Goal: Information Seeking & Learning: Learn about a topic

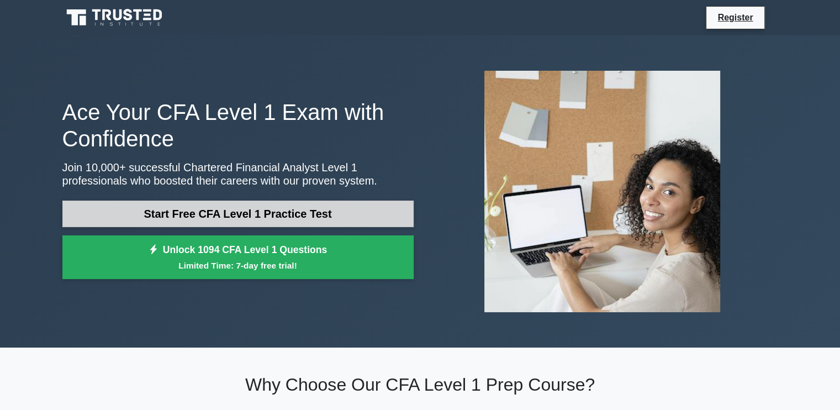
click at [307, 207] on link "Start Free CFA Level 1 Practice Test" at bounding box center [237, 214] width 351 height 27
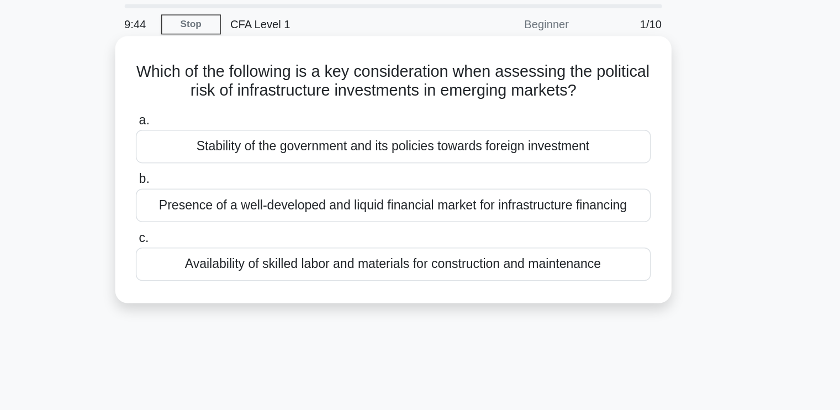
click at [445, 134] on div "Stability of the government and its policies towards foreign investment" at bounding box center [420, 138] width 358 height 23
click at [241, 124] on input "a. Stability of the government and its policies towards foreign investment" at bounding box center [241, 120] width 0 height 7
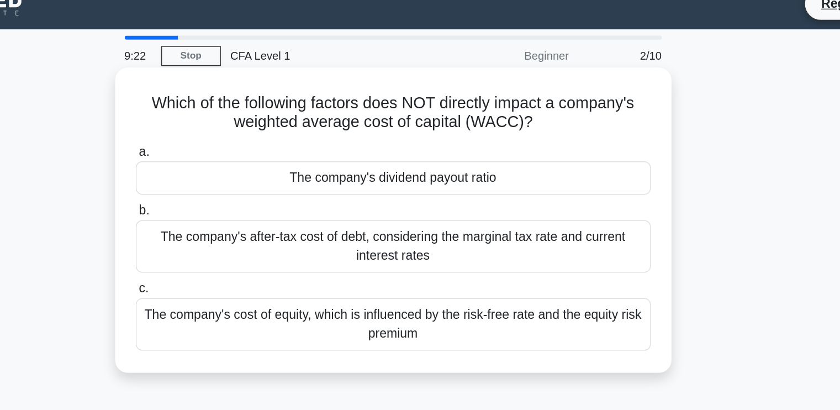
click at [394, 145] on div "The company's dividend payout ratio" at bounding box center [420, 138] width 358 height 23
click at [241, 124] on input "a. The company's dividend payout ratio" at bounding box center [241, 120] width 0 height 7
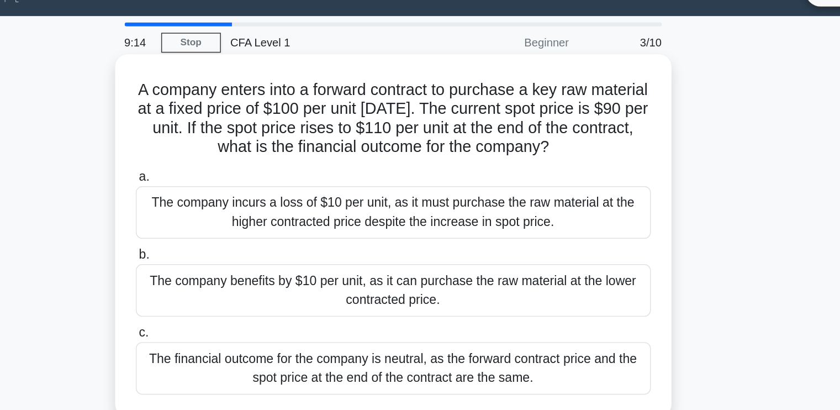
click at [324, 96] on h5 "A company enters into a forward contract to purchase a key raw material at a fi…" at bounding box center [420, 107] width 360 height 54
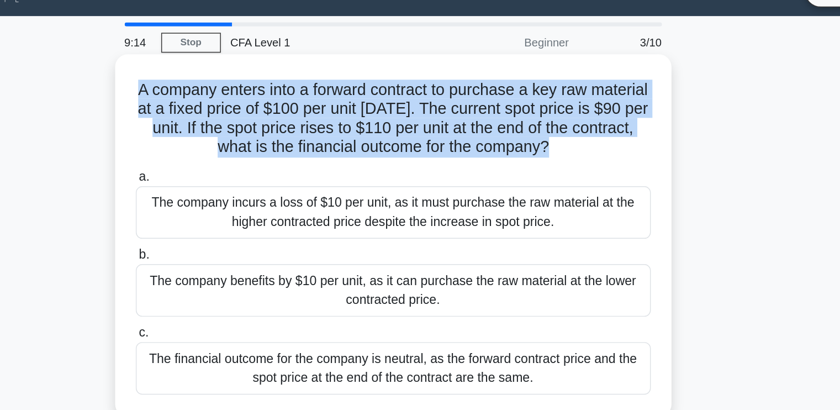
click at [324, 96] on h5 "A company enters into a forward contract to purchase a key raw material at a fi…" at bounding box center [420, 107] width 360 height 54
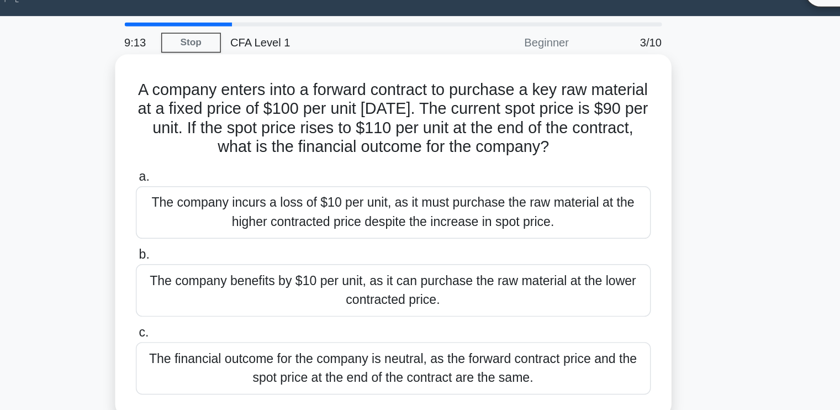
click at [324, 96] on h5 "A company enters into a forward contract to purchase a key raw material at a fi…" at bounding box center [420, 107] width 360 height 54
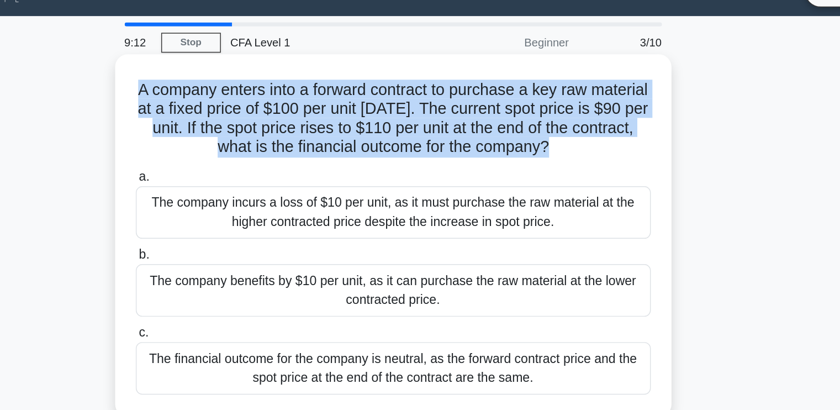
click at [324, 96] on h5 "A company enters into a forward contract to purchase a key raw material at a fi…" at bounding box center [420, 107] width 360 height 54
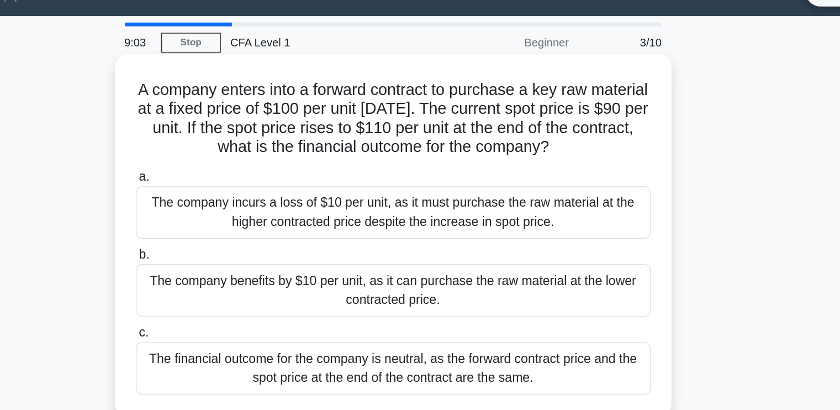
click at [324, 96] on h5 "A company enters into a forward contract to purchase a key raw material at a fi…" at bounding box center [420, 107] width 360 height 54
click at [354, 177] on div "The company incurs a loss of $10 per unit, as it must purchase the raw material…" at bounding box center [420, 172] width 358 height 36
click at [241, 151] on input "a. The company incurs a loss of $10 per unit, as it must purchase the raw mater…" at bounding box center [241, 147] width 0 height 7
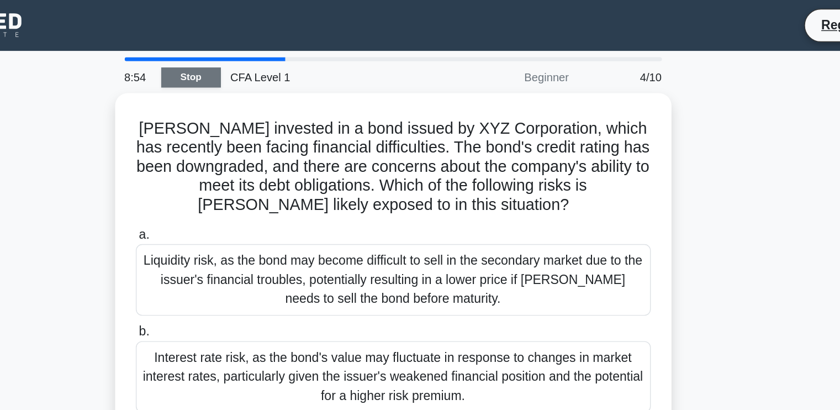
click at [289, 50] on link "Stop" at bounding box center [279, 54] width 41 height 14
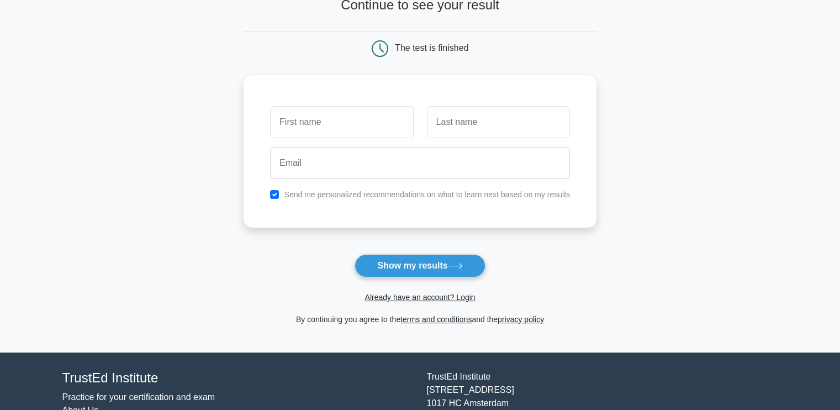
scroll to position [85, 0]
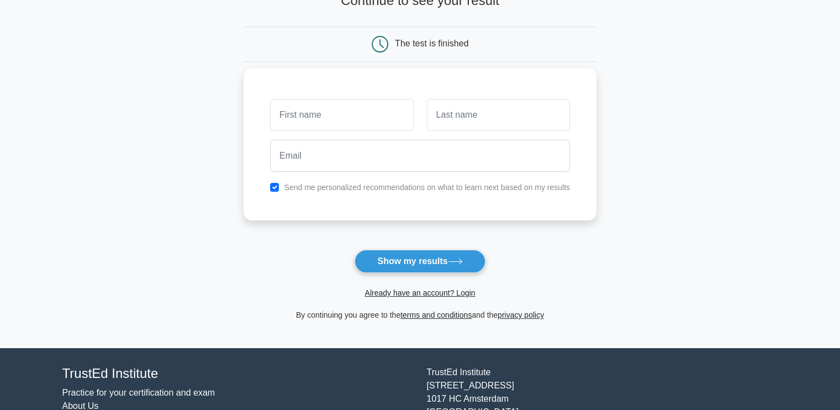
click at [346, 122] on input "text" at bounding box center [341, 115] width 143 height 32
type input "jack"
click at [435, 118] on input "text" at bounding box center [498, 115] width 143 height 32
type input "JACK"
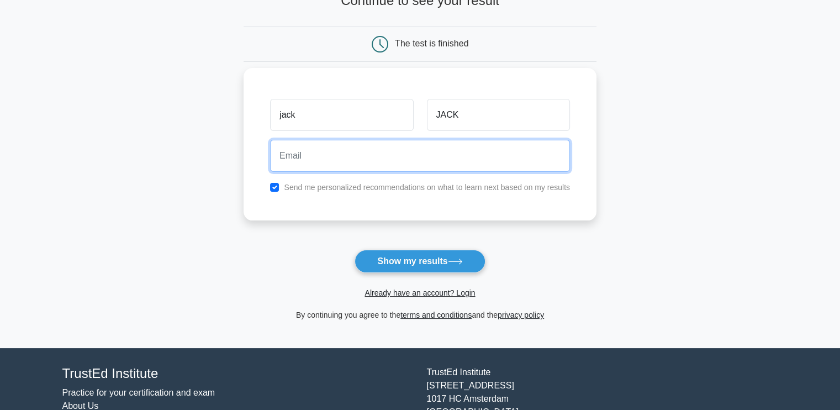
click at [391, 154] on input "email" at bounding box center [420, 156] width 300 height 32
type input "[EMAIL_ADDRESS][DOMAIN_NAME]"
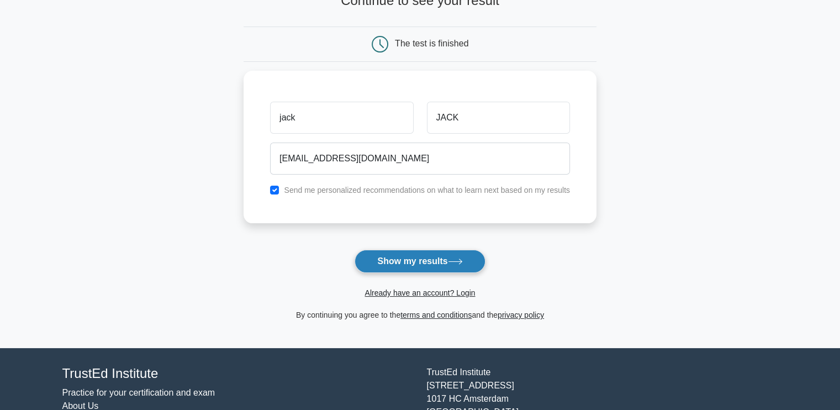
click at [407, 261] on button "Show my results" at bounding box center [420, 261] width 130 height 23
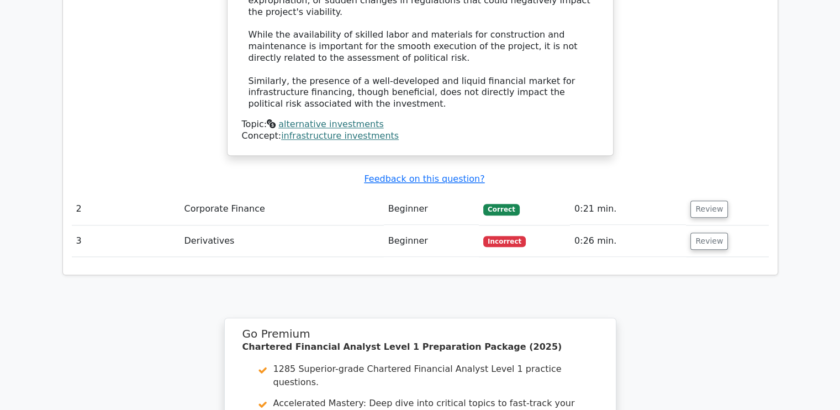
scroll to position [1226, 0]
click at [279, 225] on td "Derivatives" at bounding box center [282, 240] width 204 height 31
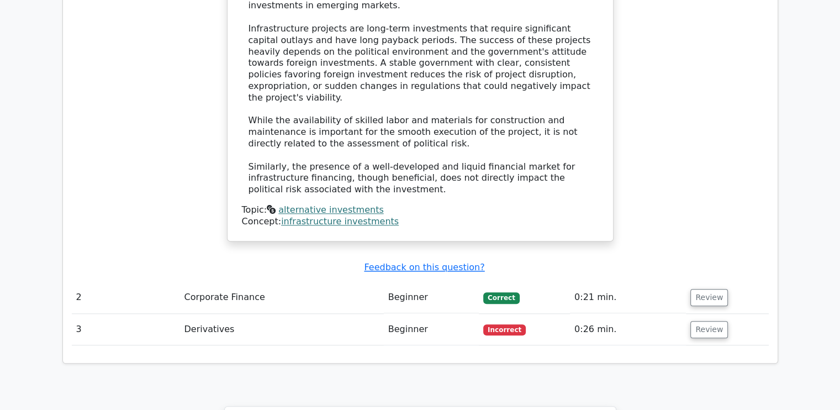
scroll to position [1136, 0]
